Goal: Task Accomplishment & Management: Manage account settings

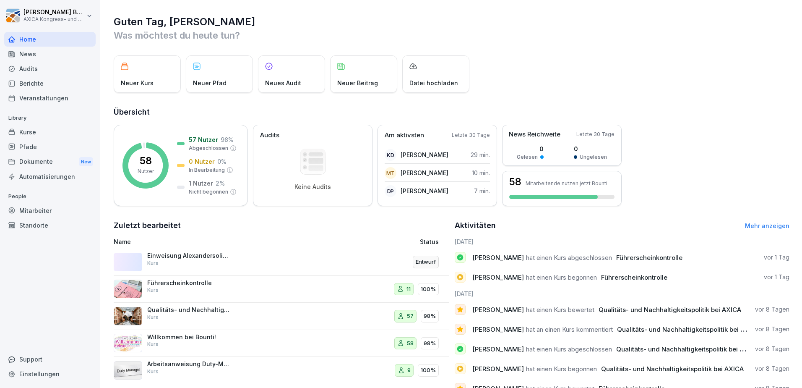
click at [213, 260] on div "Einweisung Alexandersolia M50 Kurs" at bounding box center [189, 259] width 84 height 15
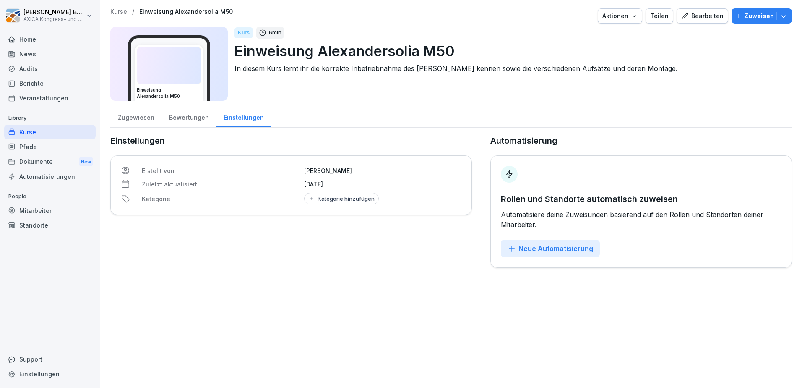
click at [189, 117] on div "Bewertungen" at bounding box center [189, 116] width 55 height 21
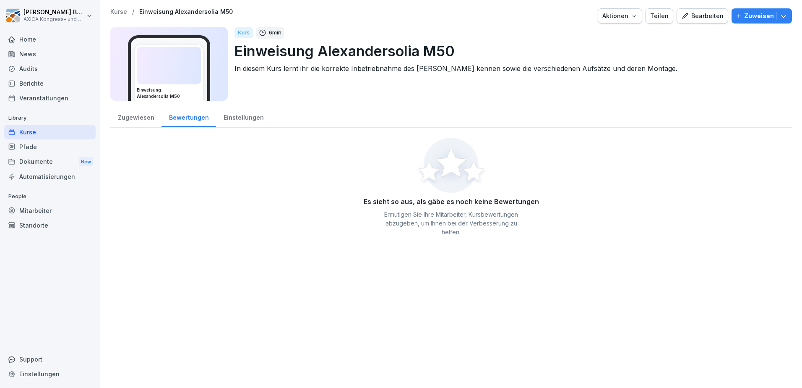
click at [133, 117] on div "Zugewiesen" at bounding box center [135, 116] width 51 height 21
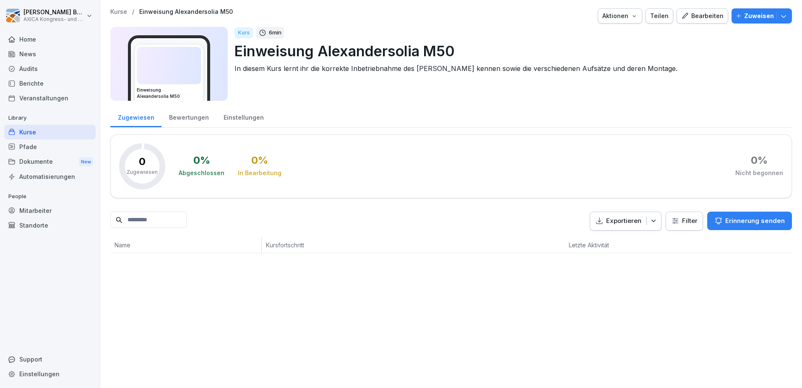
click at [701, 16] on div "Bearbeiten" at bounding box center [703, 15] width 42 height 9
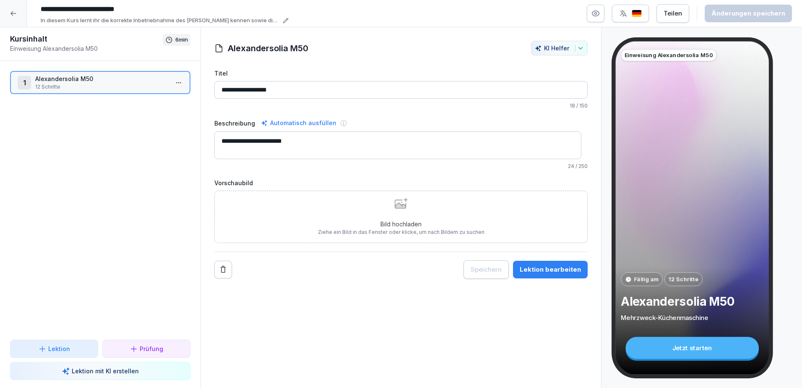
click at [98, 79] on p "Alexandersolia M50" at bounding box center [101, 78] width 133 height 9
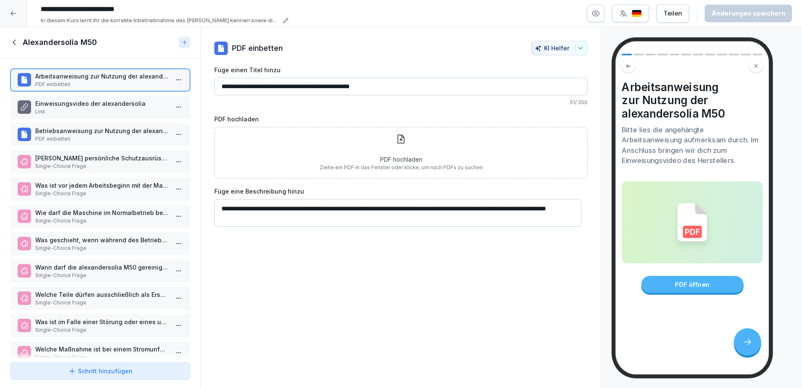
click at [131, 104] on p "Einweisungsvideo der alexandersolia" at bounding box center [101, 103] width 133 height 9
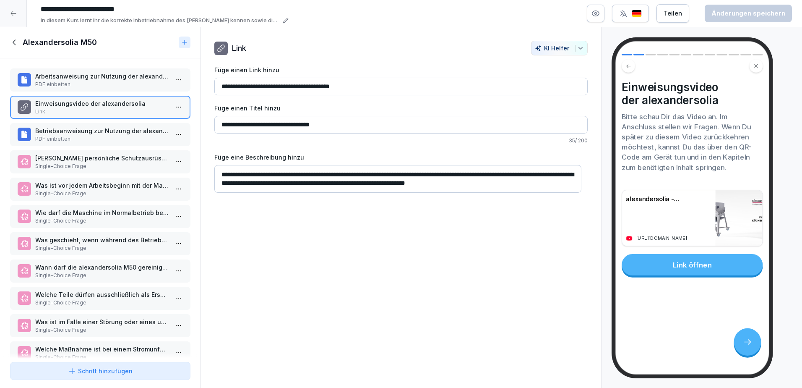
click at [117, 134] on p "Betriebsanweisung zur Nutzung der alexandersolia M50" at bounding box center [101, 130] width 133 height 9
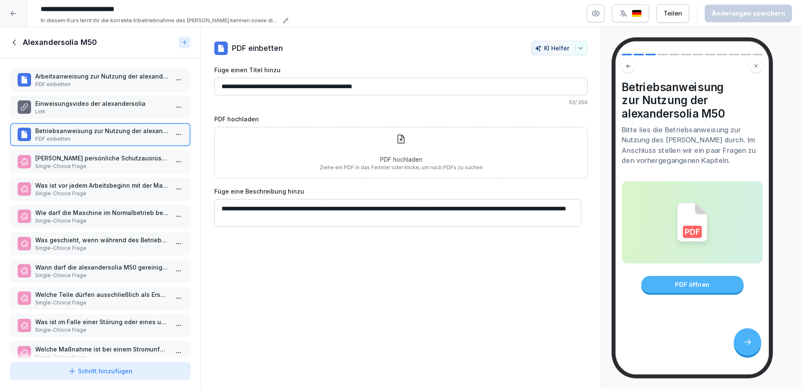
click at [113, 161] on p "[PERSON_NAME] persönliche Schutzausrüstung ist bei der Arbeit mit der alexander…" at bounding box center [101, 158] width 133 height 9
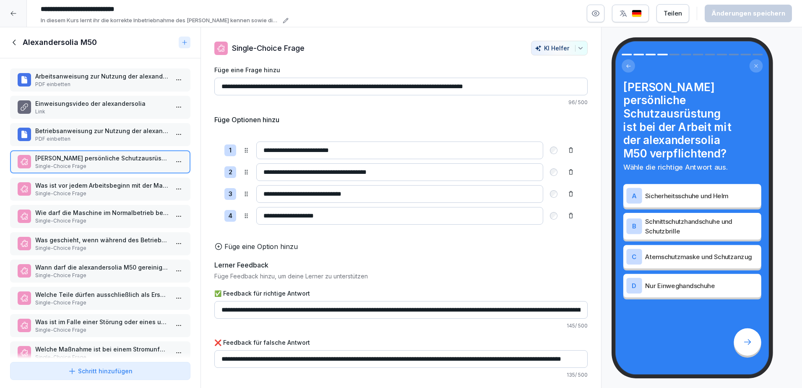
scroll to position [0, 86]
drag, startPoint x: 430, startPoint y: 316, endPoint x: 614, endPoint y: 319, distance: 184.2
click at [614, 319] on div "Kursinhalt Einweisung Alexandersolia M50 6 min 1 Alexandersolia M50 12 Schritte…" at bounding box center [401, 207] width 802 height 361
click at [76, 188] on p "Was ist vor jedem Arbeitsbeginn mit der Maschine zu prüfen?" at bounding box center [101, 185] width 133 height 9
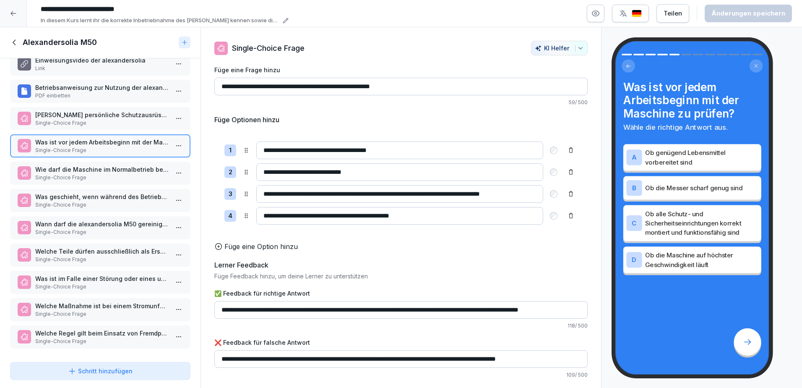
scroll to position [49, 0]
click at [94, 337] on p "Single-Choice Frage" at bounding box center [101, 341] width 133 height 8
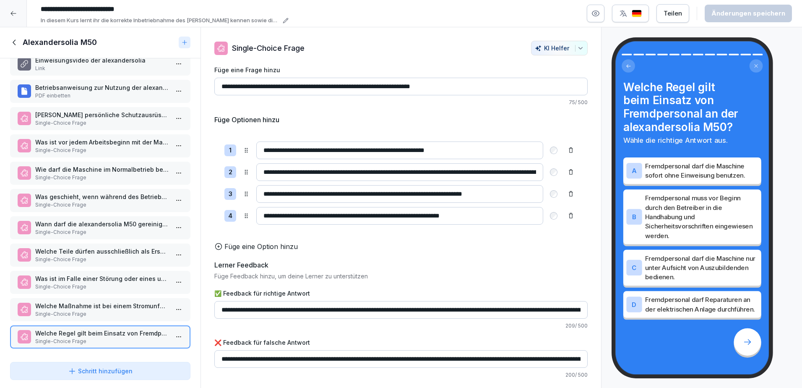
click at [101, 302] on p "Welche Maßnahme ist bei einem Stromunfall zu ergreifen?" at bounding box center [101, 305] width 133 height 9
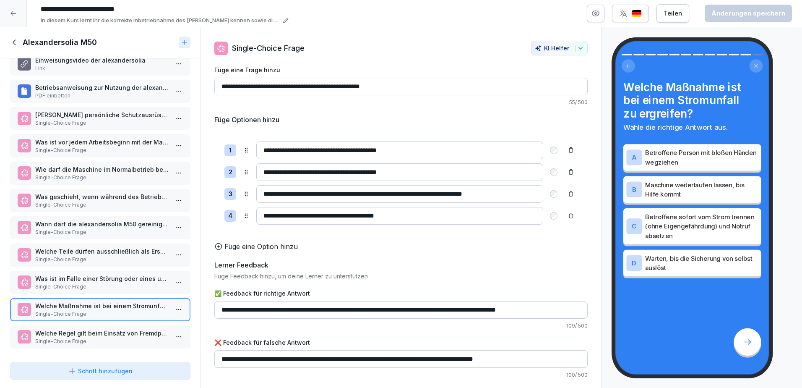
click at [94, 283] on p "Single-Choice Frage" at bounding box center [101, 287] width 133 height 8
